Goal: Information Seeking & Learning: Check status

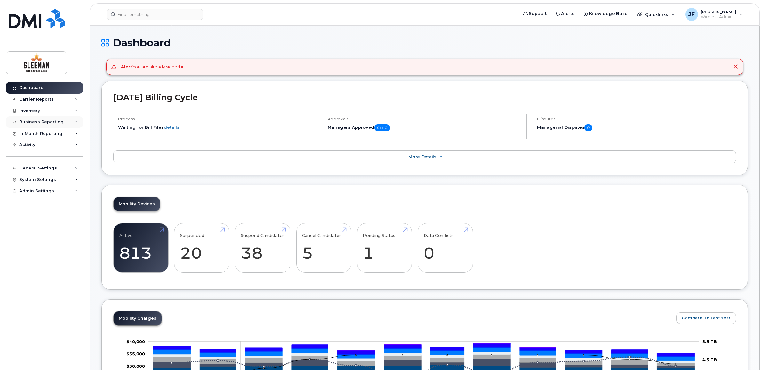
click at [34, 122] on div "Business Reporting" at bounding box center [41, 121] width 44 height 5
click at [35, 122] on div "Business Reporting" at bounding box center [41, 121] width 44 height 5
click at [43, 97] on div "Carrier Reports" at bounding box center [36, 99] width 35 height 5
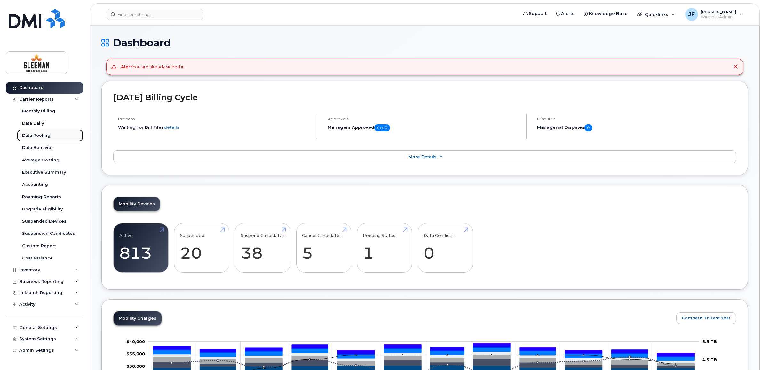
click at [31, 134] on div "Data Pooling" at bounding box center [36, 135] width 28 height 6
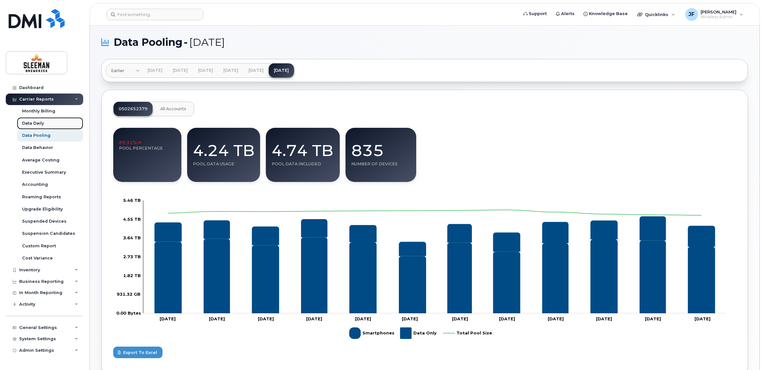
click at [32, 120] on div "Data Daily" at bounding box center [33, 123] width 22 height 6
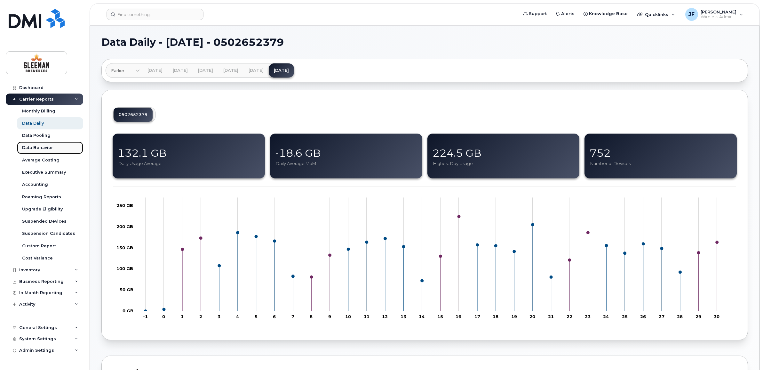
click at [36, 150] on div "Data Behavior" at bounding box center [37, 148] width 31 height 6
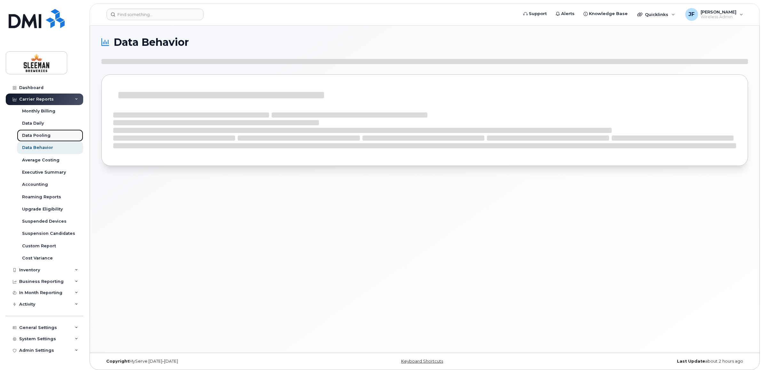
click at [37, 133] on div "Data Pooling" at bounding box center [36, 135] width 28 height 6
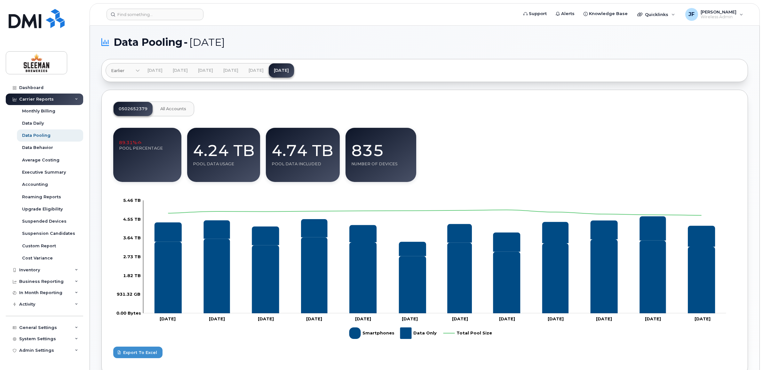
click at [135, 158] on div "89.31% Pool Percentage" at bounding box center [147, 155] width 68 height 54
click at [38, 119] on link "Data Daily" at bounding box center [50, 123] width 66 height 12
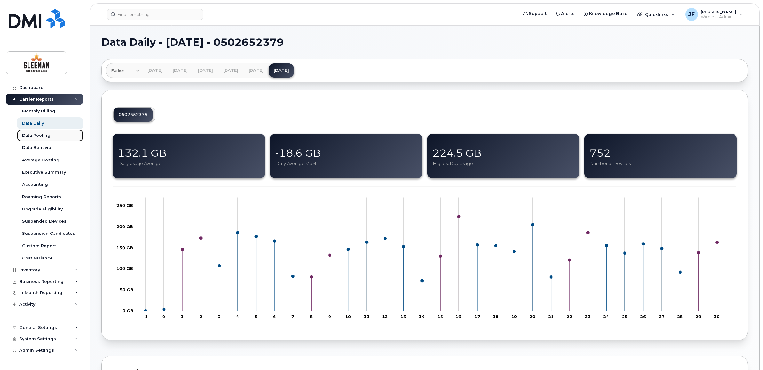
click at [42, 133] on div "Data Pooling" at bounding box center [36, 135] width 28 height 6
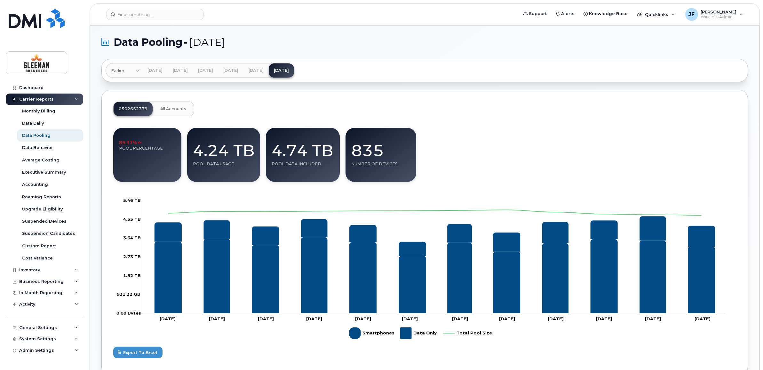
click at [35, 100] on div "Carrier Reports" at bounding box center [36, 99] width 35 height 5
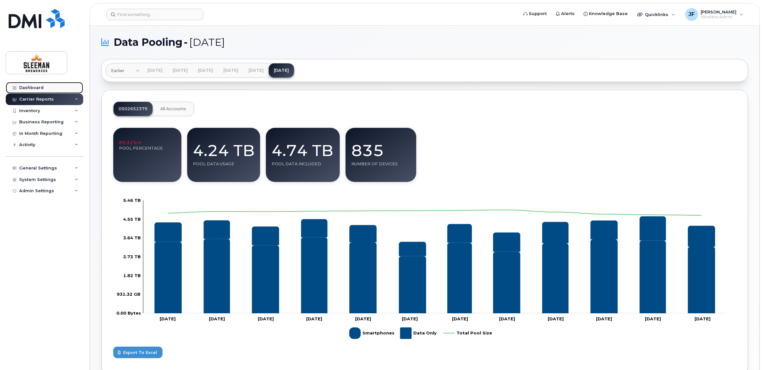
click at [31, 84] on link "Dashboard" at bounding box center [44, 88] width 77 height 12
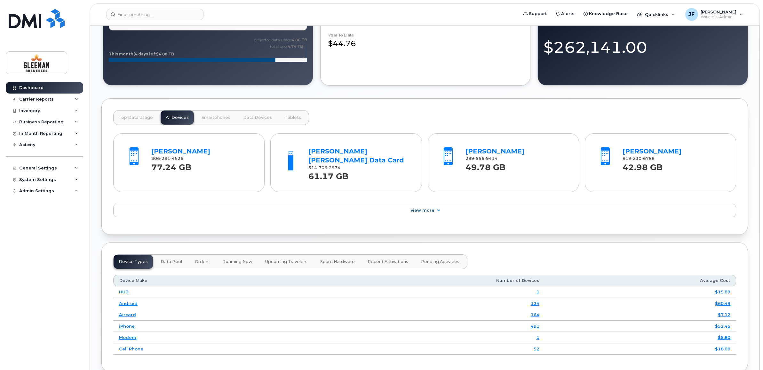
scroll to position [560, 0]
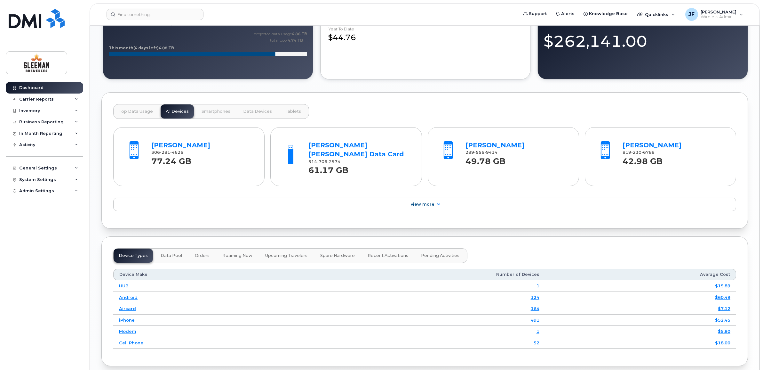
click at [186, 255] on div "Device Types Data Pool Orders Roaming Now Upcoming Travelers Spare Hardware Rec…" at bounding box center [290, 255] width 354 height 15
click at [178, 256] on span "Data Pool" at bounding box center [171, 255] width 21 height 5
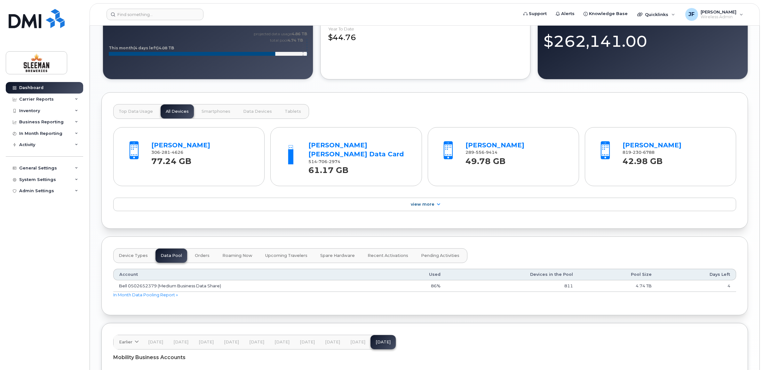
click at [152, 288] on td "Bell 0502652379 (Medium Business Data Share)" at bounding box center [251, 286] width 277 height 12
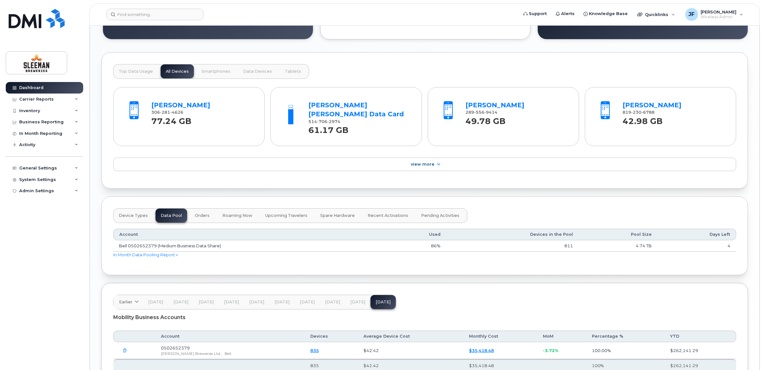
scroll to position [640, 0]
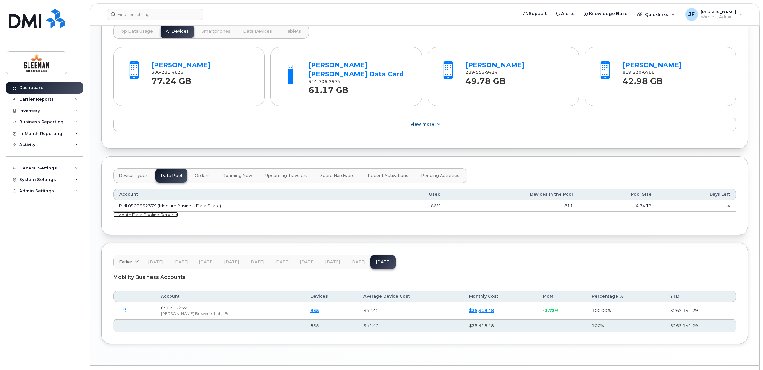
click at [154, 215] on link "In Month Data Pooling Report »" at bounding box center [145, 214] width 65 height 5
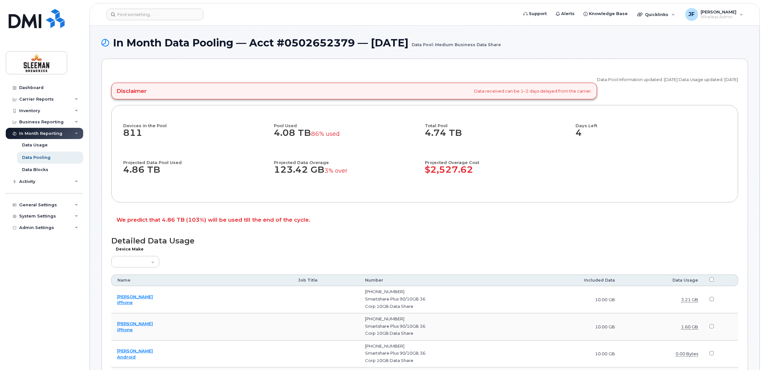
drag, startPoint x: 474, startPoint y: 167, endPoint x: 423, endPoint y: 170, distance: 51.3
click at [423, 170] on div "Devices in the Pool 811 Pool Used 4.08 TB 86% used Total Pool 4.74 TB Days Left…" at bounding box center [424, 154] width 603 height 74
drag, startPoint x: 423, startPoint y: 170, endPoint x: 366, endPoint y: 169, distance: 57.0
click at [366, 169] on dd "123.42 GB 3% over" at bounding box center [346, 172] width 145 height 17
click at [262, 190] on div "Projected Data Pool Used 4.86 TB" at bounding box center [198, 172] width 151 height 37
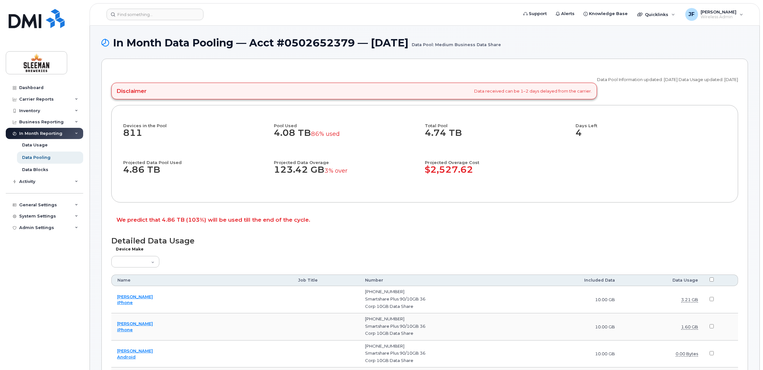
click at [687, 280] on th "Data Usage" at bounding box center [662, 280] width 83 height 12
click at [151, 263] on select "Aircard Android Blackberry Cell Phone GPS HUB iPhone Laptop Mike Modem Pager Ta…" at bounding box center [135, 262] width 48 height 12
click at [421, 242] on h1 "Detailed Data Usage" at bounding box center [424, 240] width 627 height 9
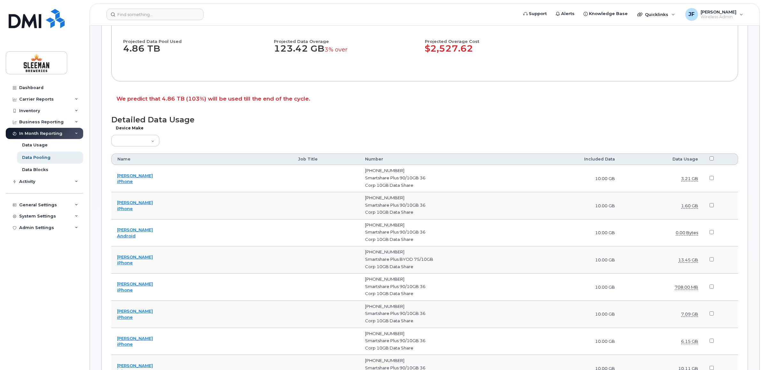
scroll to position [120, 0]
click at [150, 157] on th "Name" at bounding box center [201, 160] width 181 height 12
click at [710, 159] on input "checkbox" at bounding box center [712, 159] width 4 height 4
checkbox input "true"
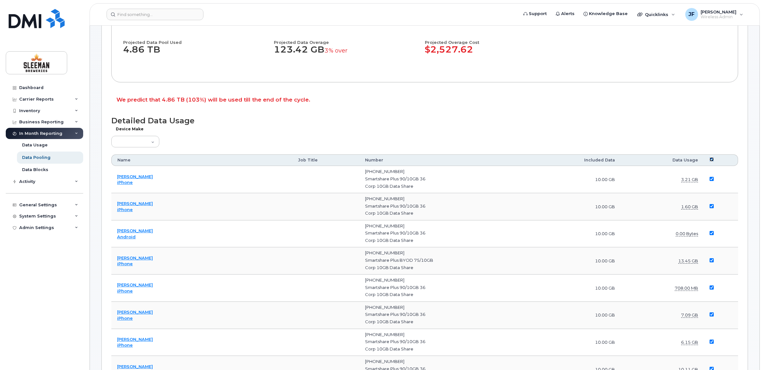
checkbox input "true"
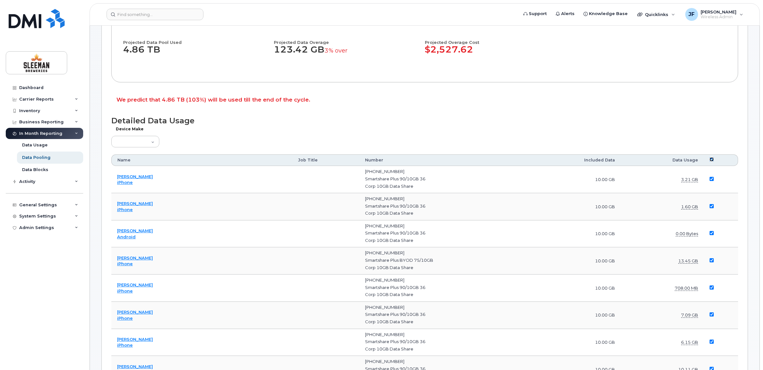
checkbox input "true"
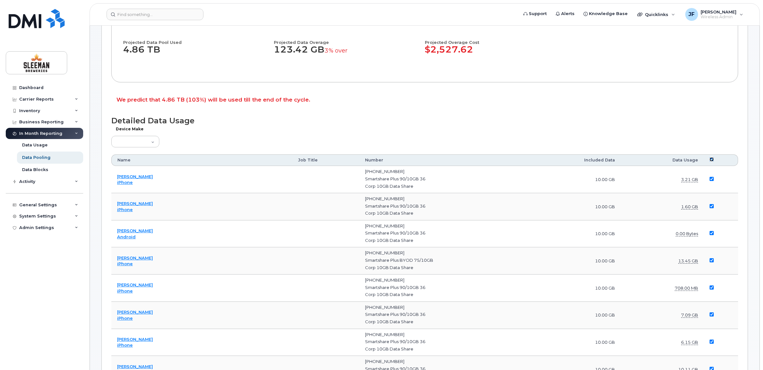
checkbox input "true"
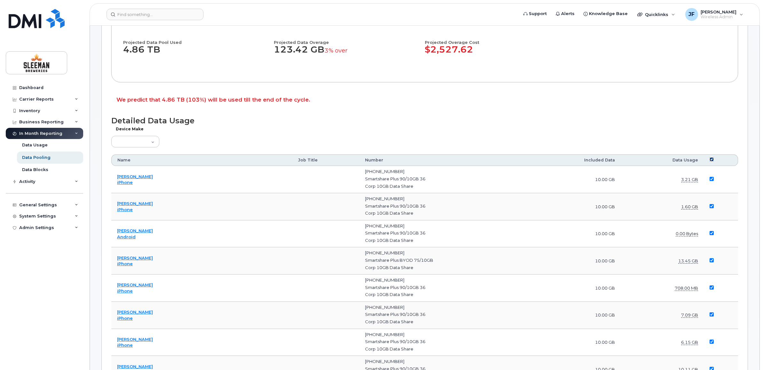
checkbox input "true"
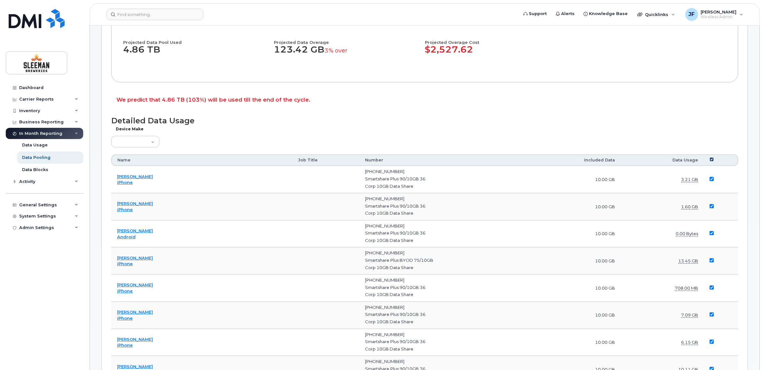
checkbox input "true"
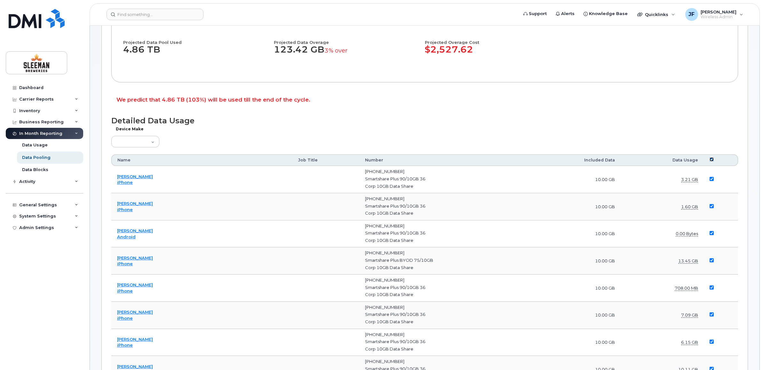
checkbox input "true"
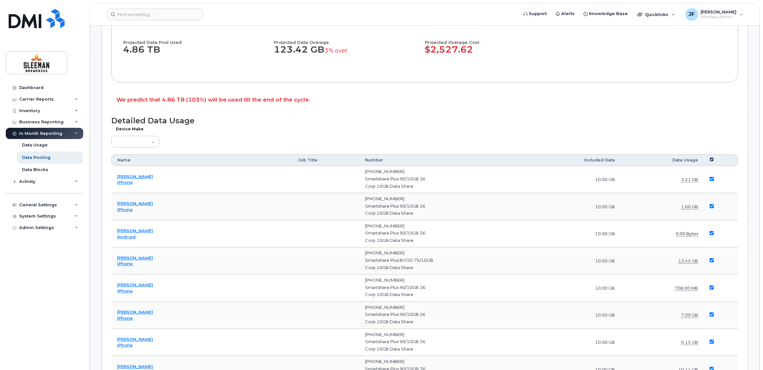
checkbox input "true"
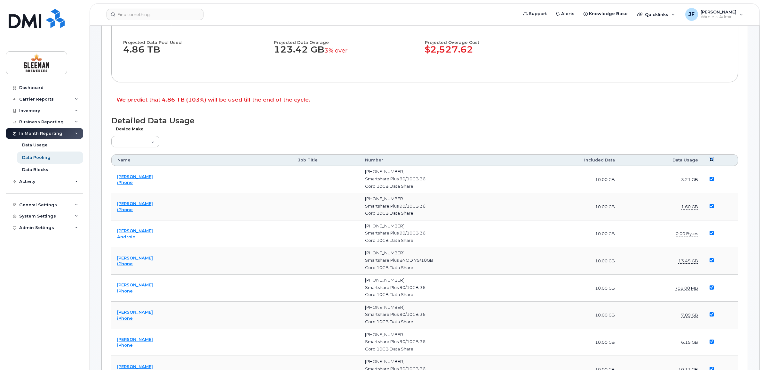
checkbox input "true"
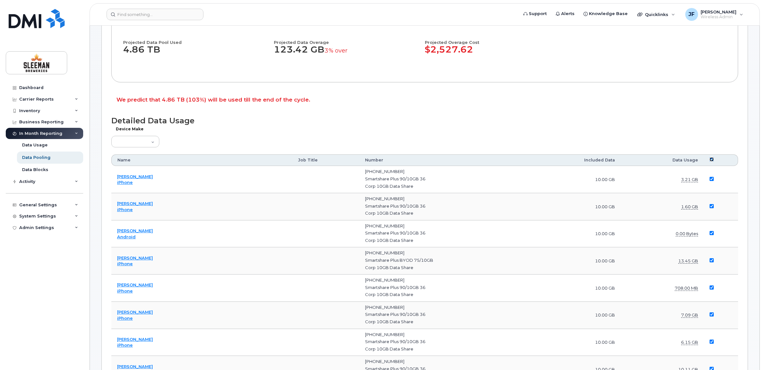
checkbox input "true"
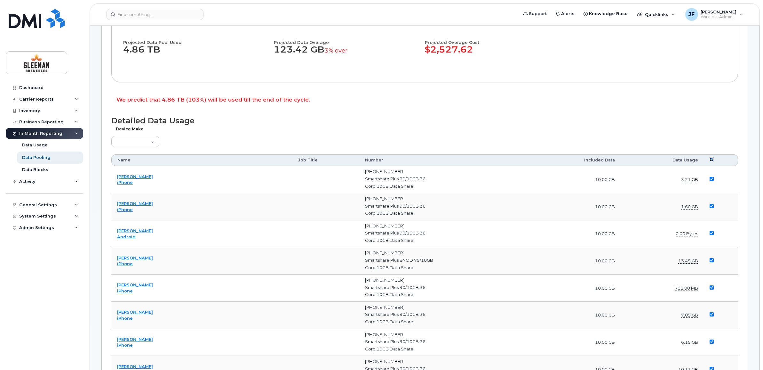
checkbox input "true"
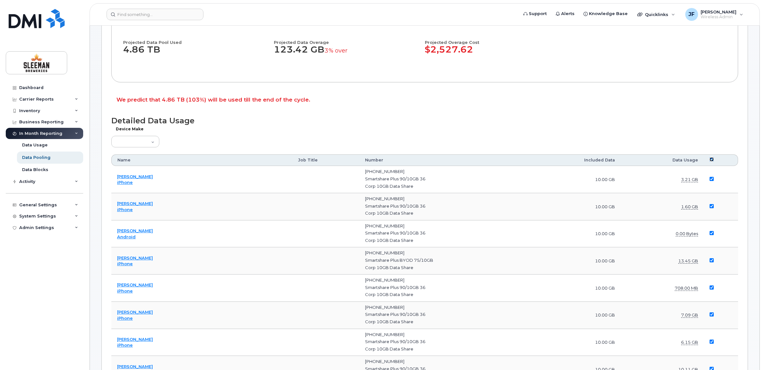
checkbox input "true"
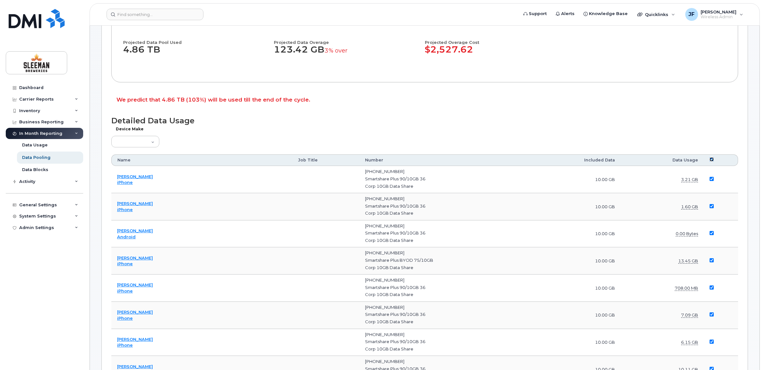
checkbox input "true"
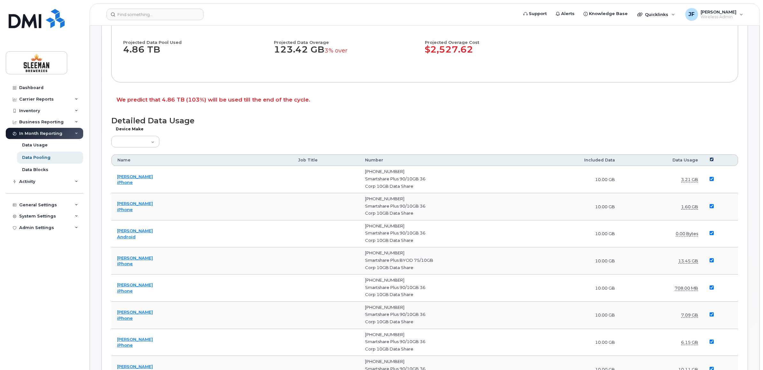
checkbox input "true"
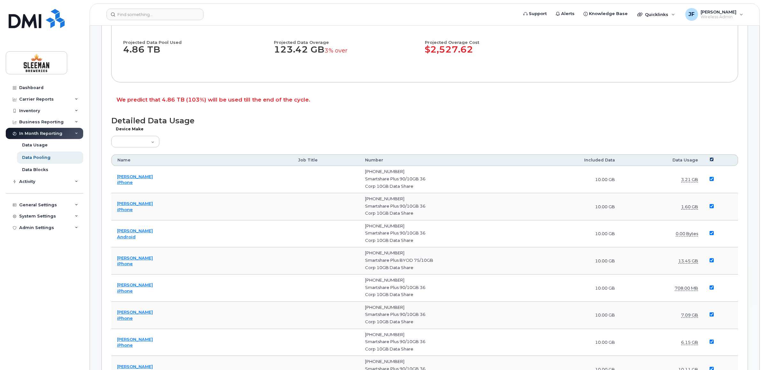
checkbox input "true"
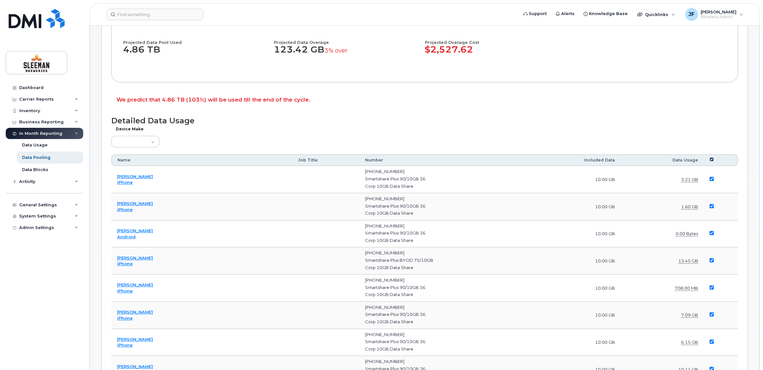
checkbox input "true"
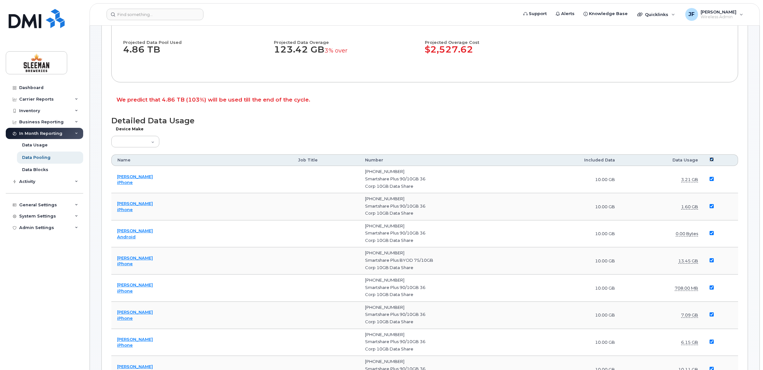
checkbox input "true"
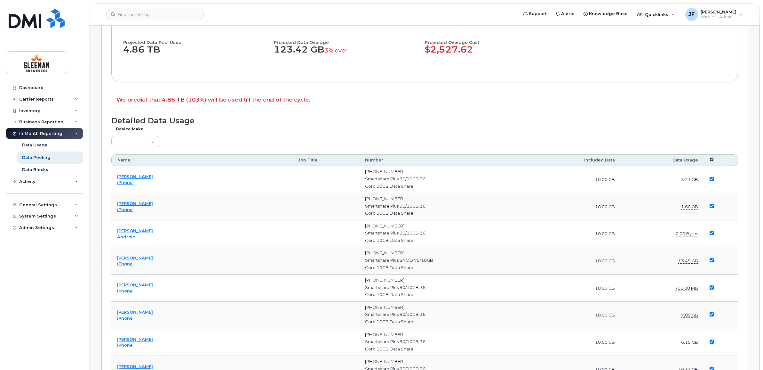
checkbox input "true"
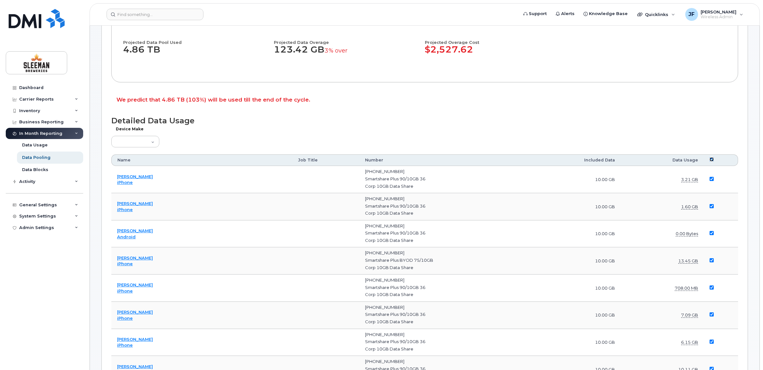
checkbox input "true"
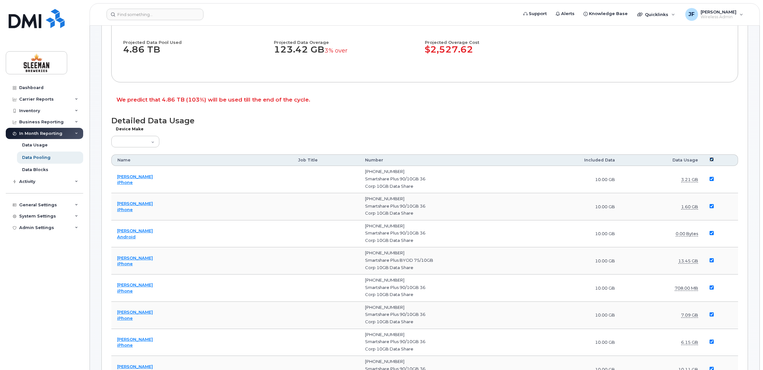
checkbox input "true"
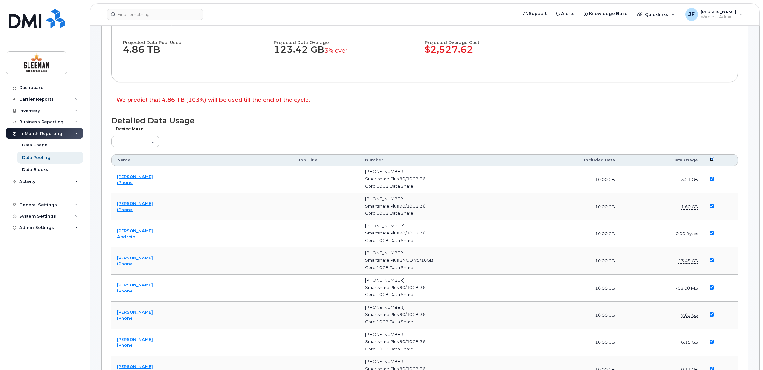
checkbox input "true"
click at [147, 143] on select "Aircard Android Blackberry Cell Phone GPS HUB iPhone Laptop Mike Modem Pager Ta…" at bounding box center [135, 142] width 48 height 12
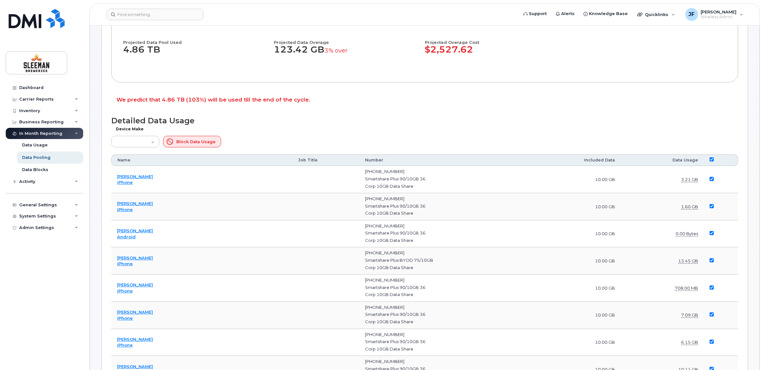
click at [682, 160] on th "Data Usage" at bounding box center [662, 160] width 83 height 12
click at [707, 159] on th at bounding box center [721, 160] width 34 height 12
click at [710, 160] on input "checkbox" at bounding box center [712, 159] width 4 height 4
checkbox input "false"
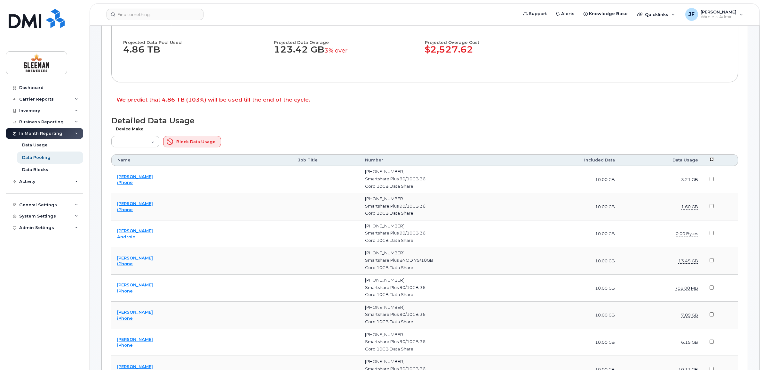
checkbox input "false"
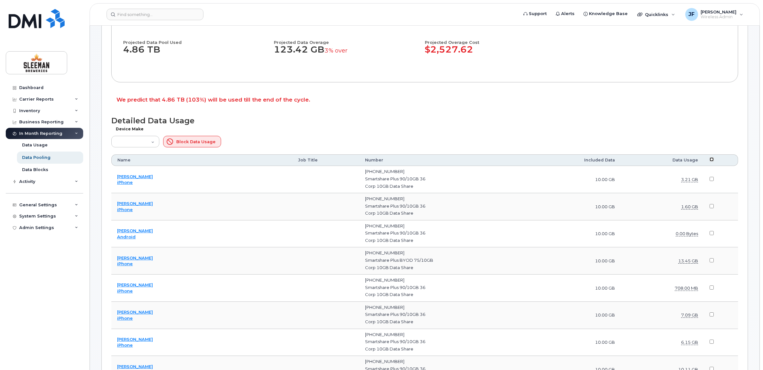
checkbox input "false"
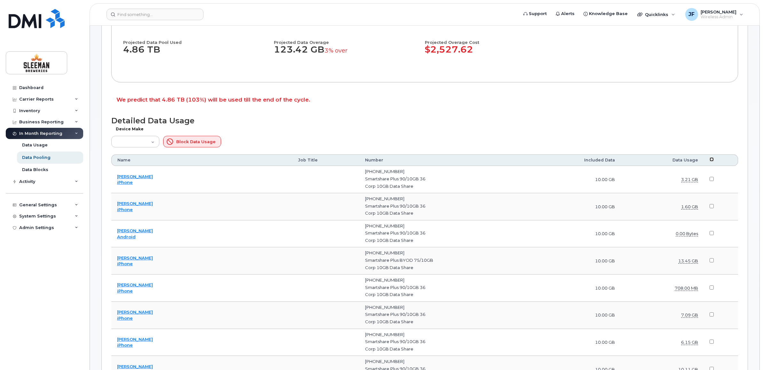
checkbox input "false"
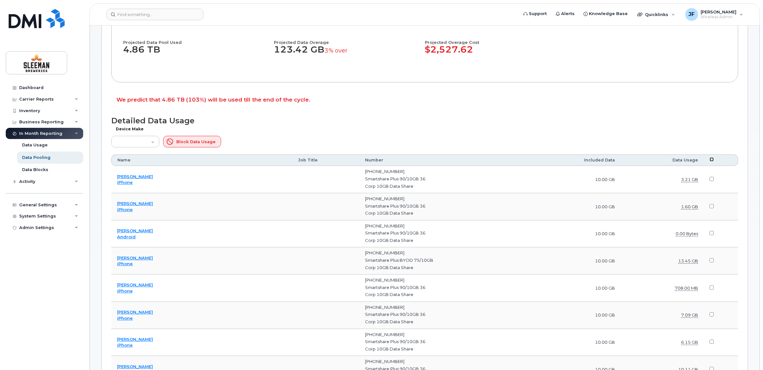
checkbox input "false"
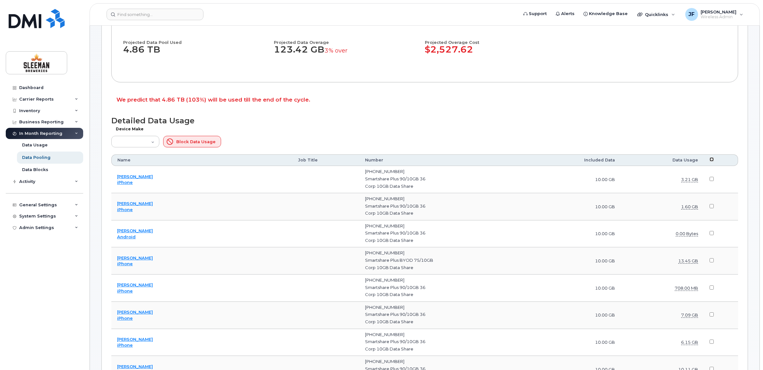
checkbox input "false"
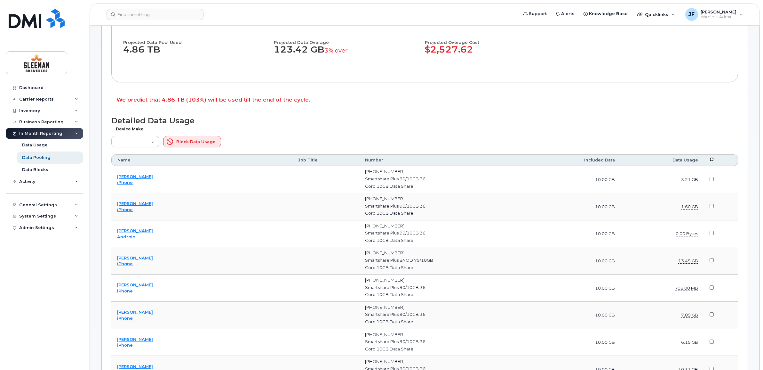
checkbox input "false"
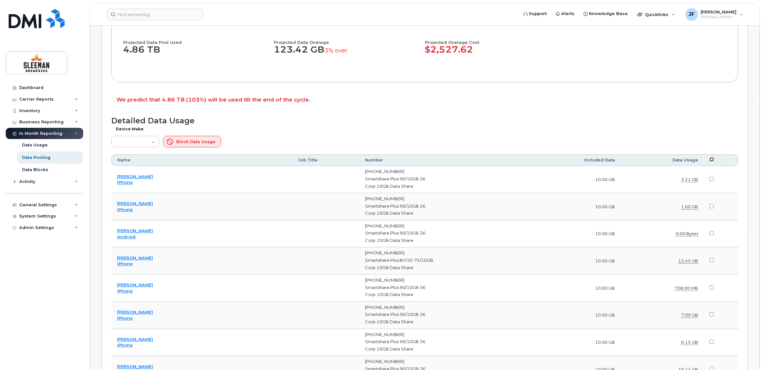
checkbox input "false"
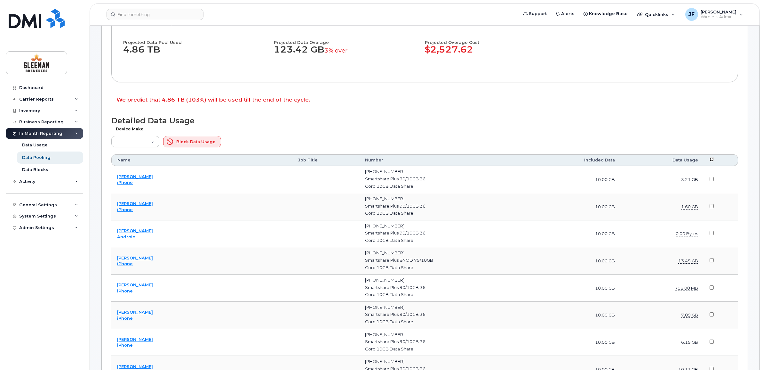
checkbox input "false"
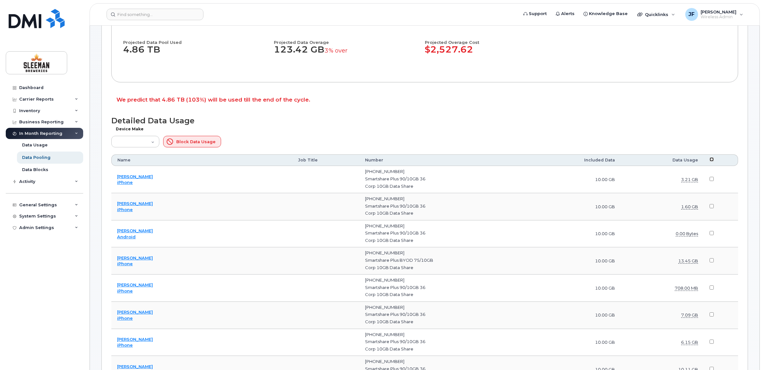
checkbox input "false"
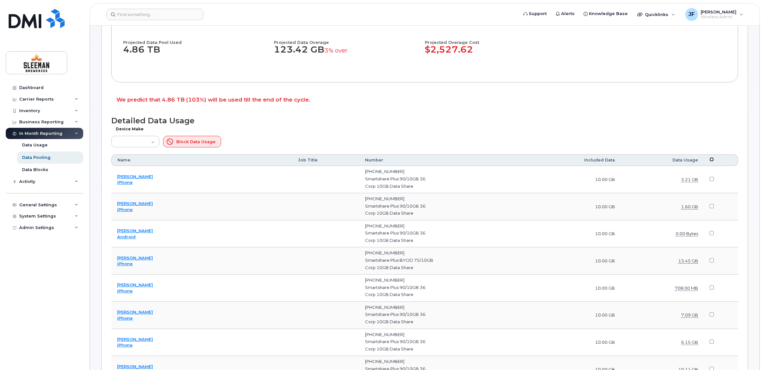
checkbox input "false"
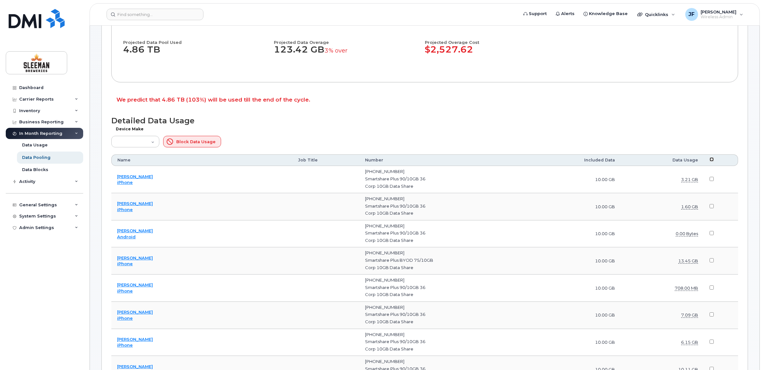
checkbox input "false"
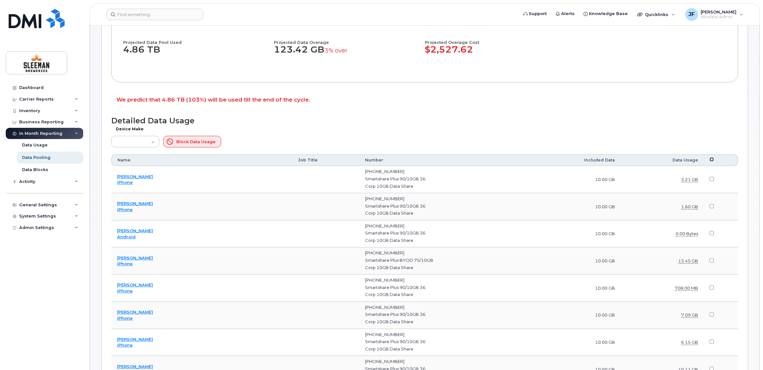
checkbox input "false"
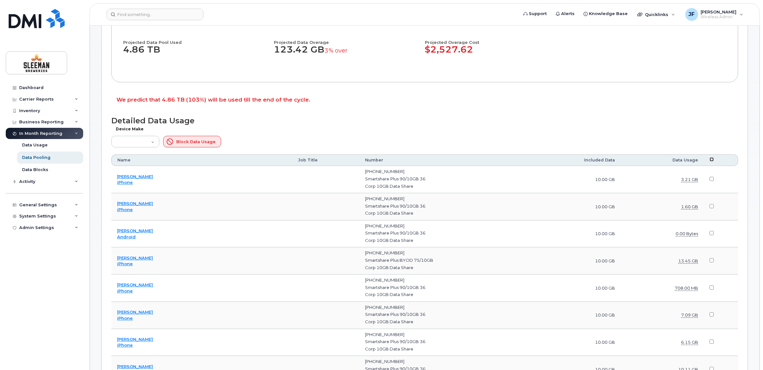
checkbox input "false"
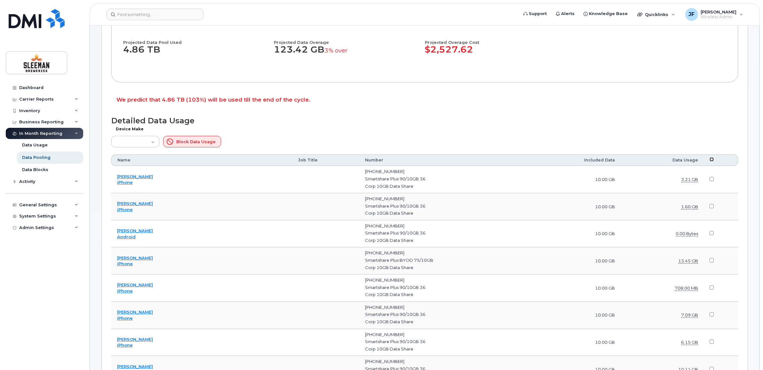
checkbox input "false"
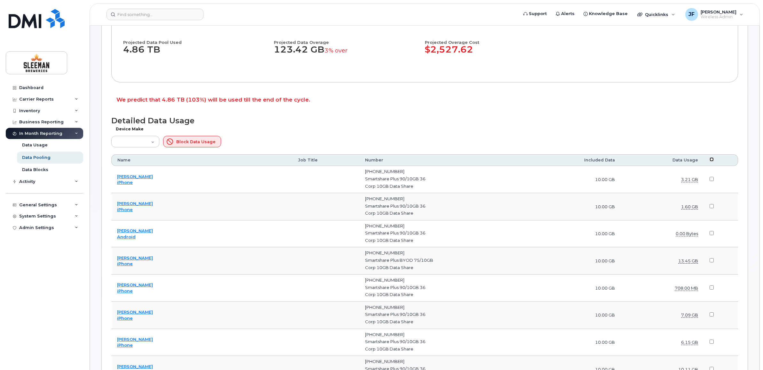
checkbox input "false"
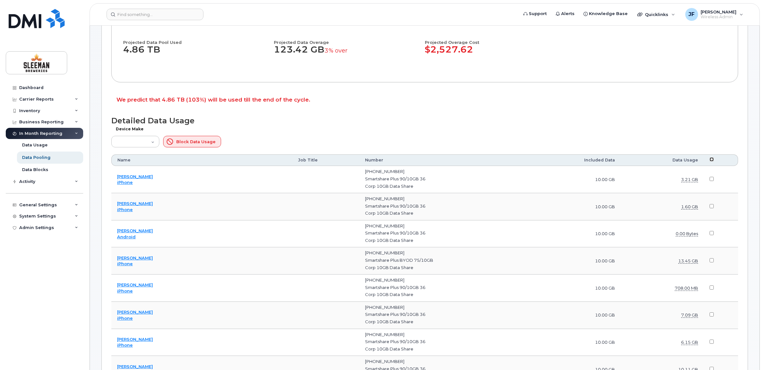
checkbox input "false"
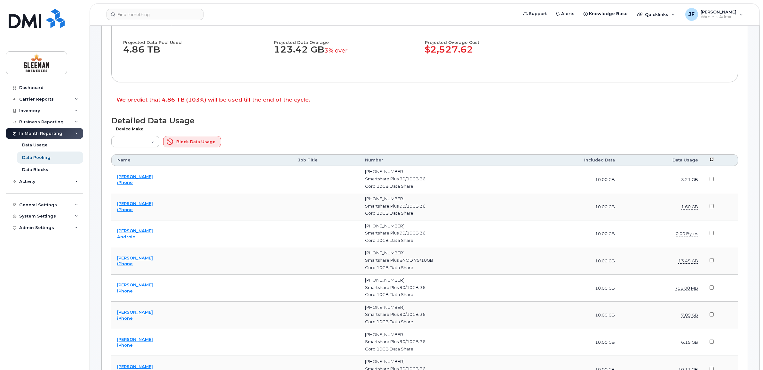
checkbox input "false"
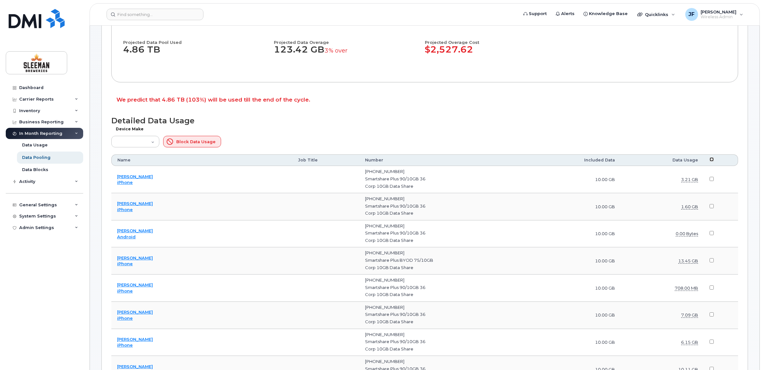
checkbox input "false"
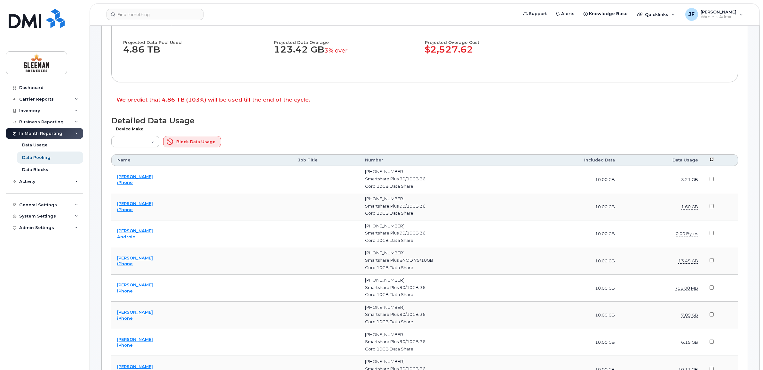
checkbox input "false"
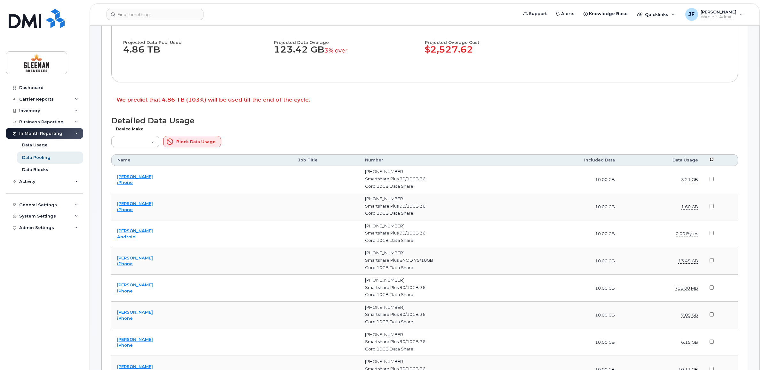
checkbox input "false"
click at [31, 145] on div "Data Usage" at bounding box center [35, 145] width 26 height 6
click at [44, 145] on div "Data Usage" at bounding box center [35, 145] width 26 height 6
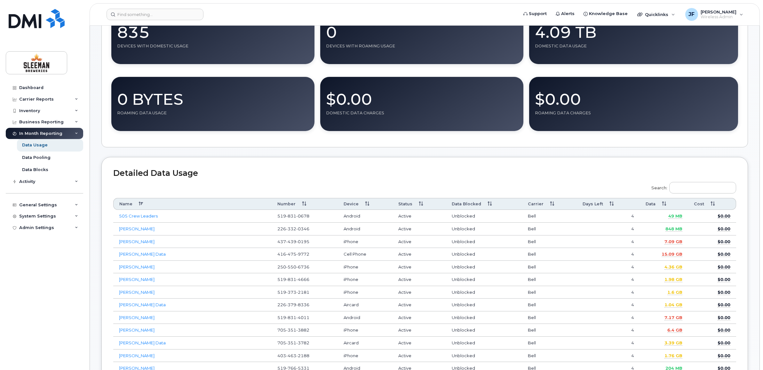
scroll to position [120, 0]
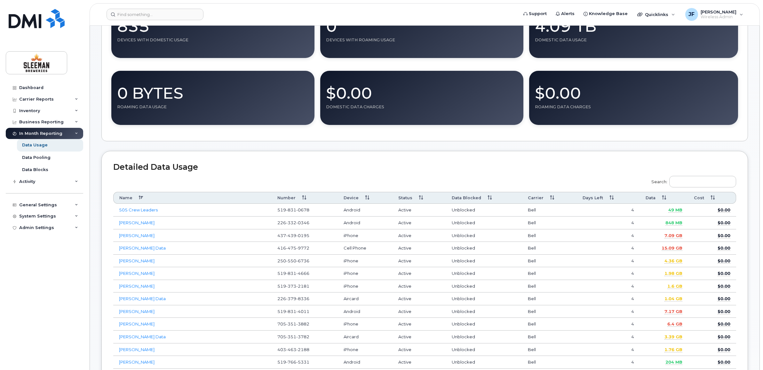
click at [665, 198] on th "Data" at bounding box center [664, 198] width 48 height 12
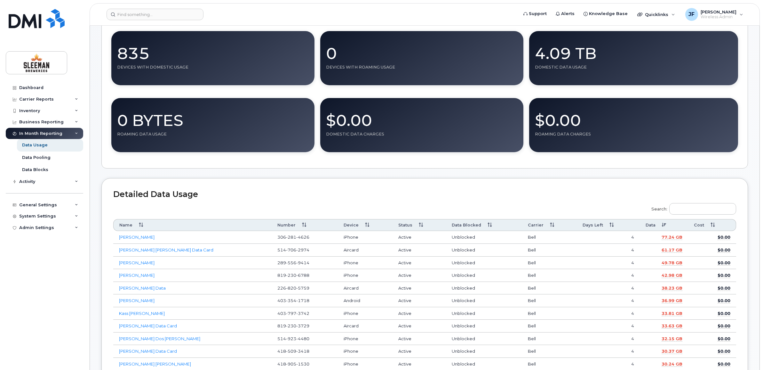
scroll to position [80, 0]
